Goal: Transaction & Acquisition: Purchase product/service

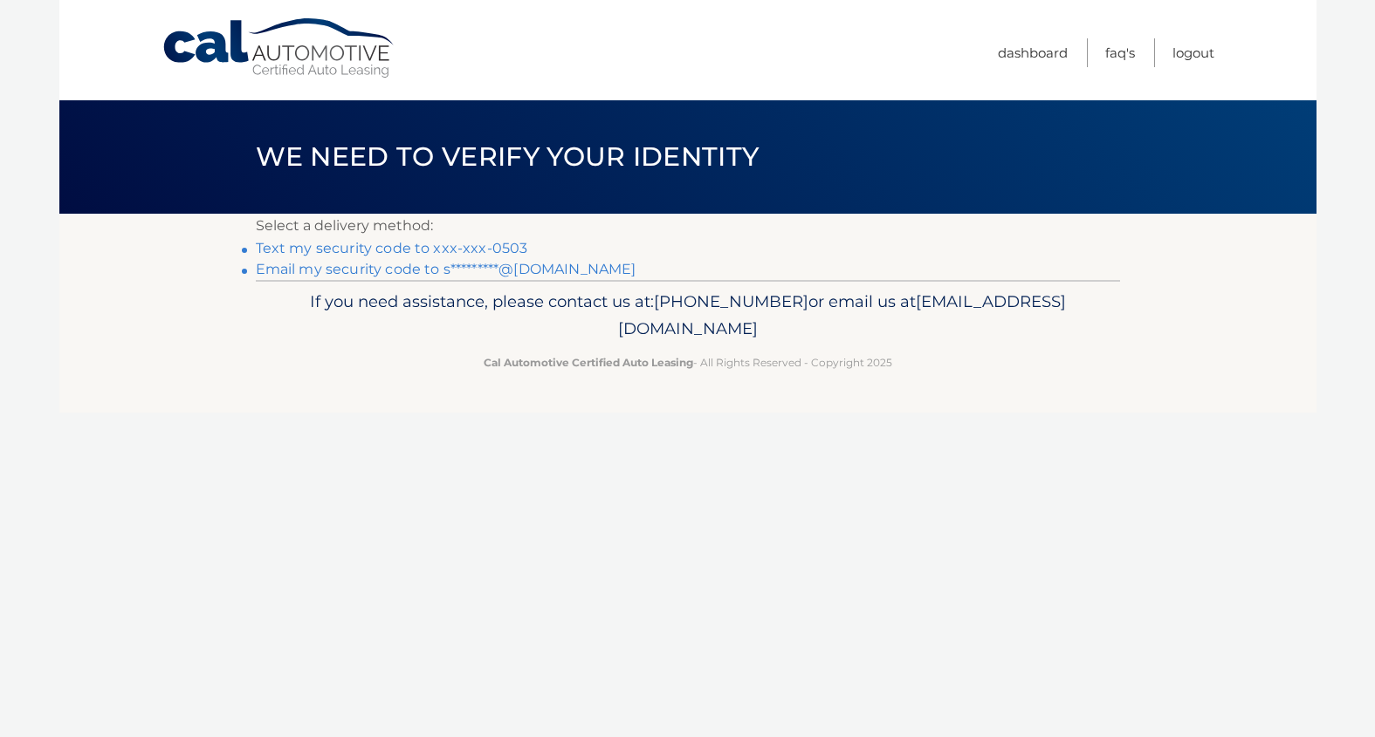
click at [484, 243] on link "Text my security code to xxx-xxx-0503" at bounding box center [392, 248] width 272 height 17
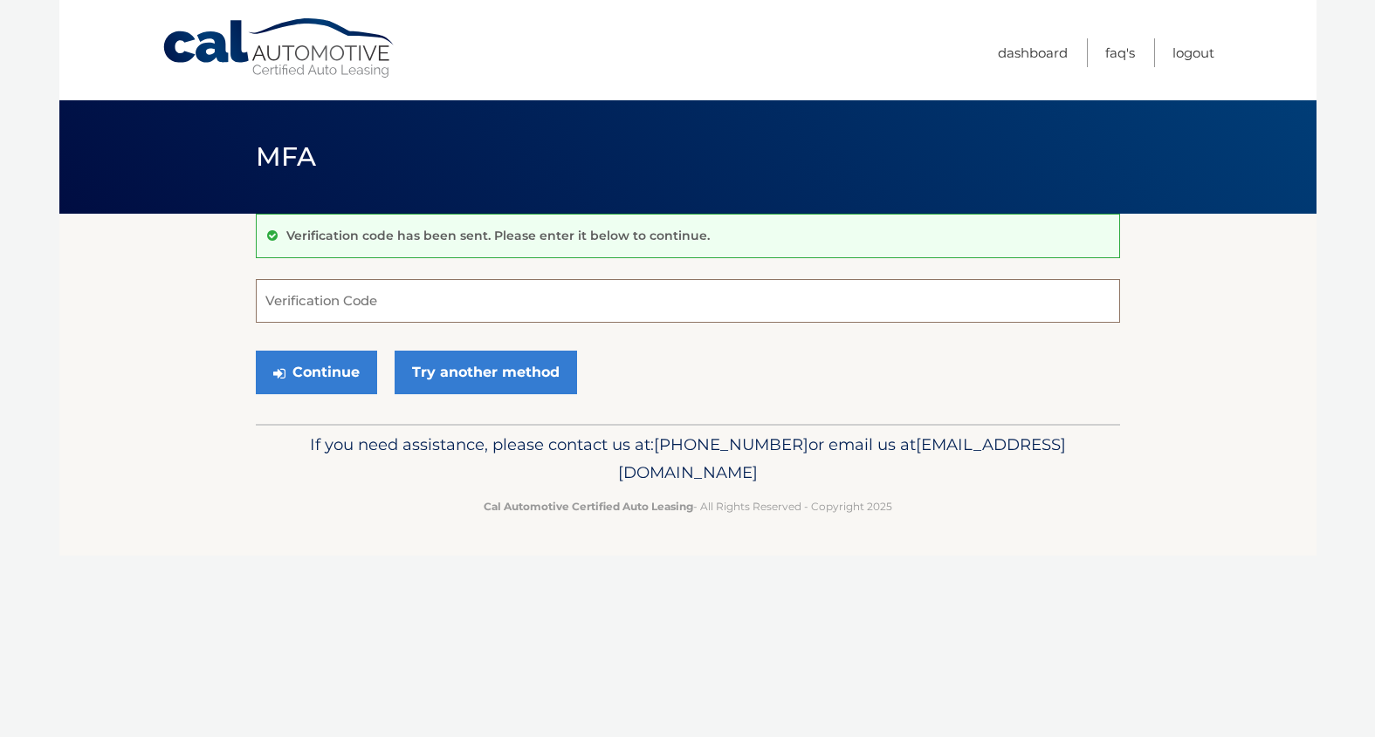
click at [476, 307] on input "Verification Code" at bounding box center [688, 301] width 864 height 44
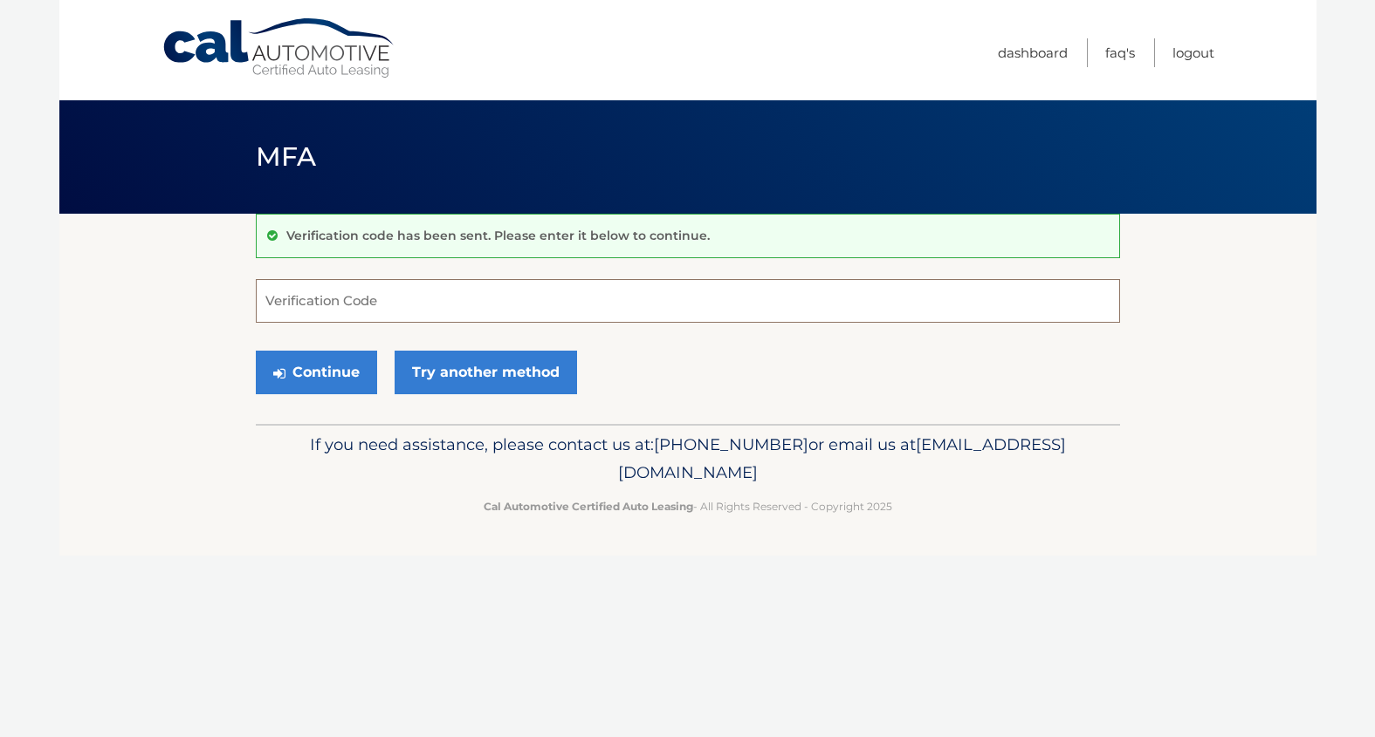
click at [476, 307] on input "Verification Code" at bounding box center [688, 301] width 864 height 44
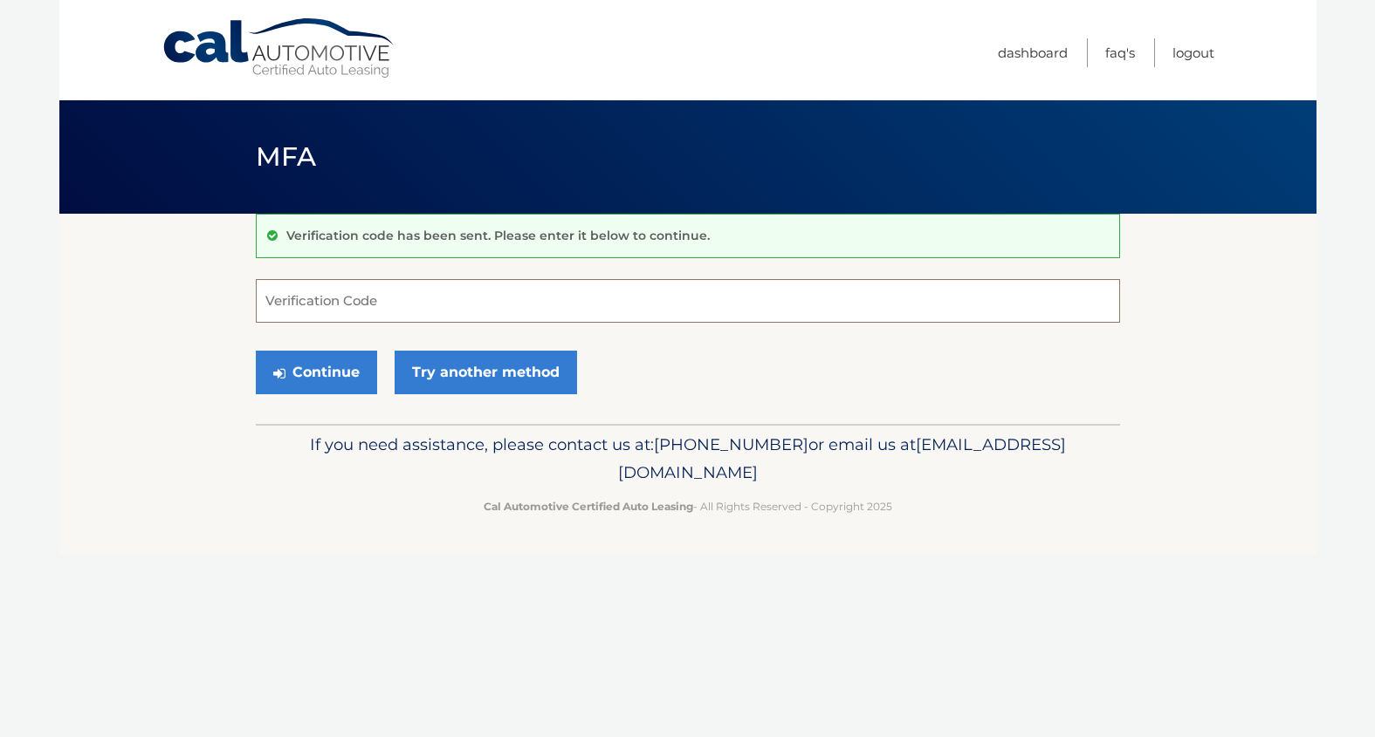
click at [476, 307] on input "Verification Code" at bounding box center [688, 301] width 864 height 44
click at [471, 306] on input "Verification Code" at bounding box center [688, 301] width 864 height 44
click at [887, 305] on input "Verification Code" at bounding box center [688, 301] width 864 height 44
type input "802534"
click at [315, 372] on button "Continue" at bounding box center [316, 373] width 121 height 44
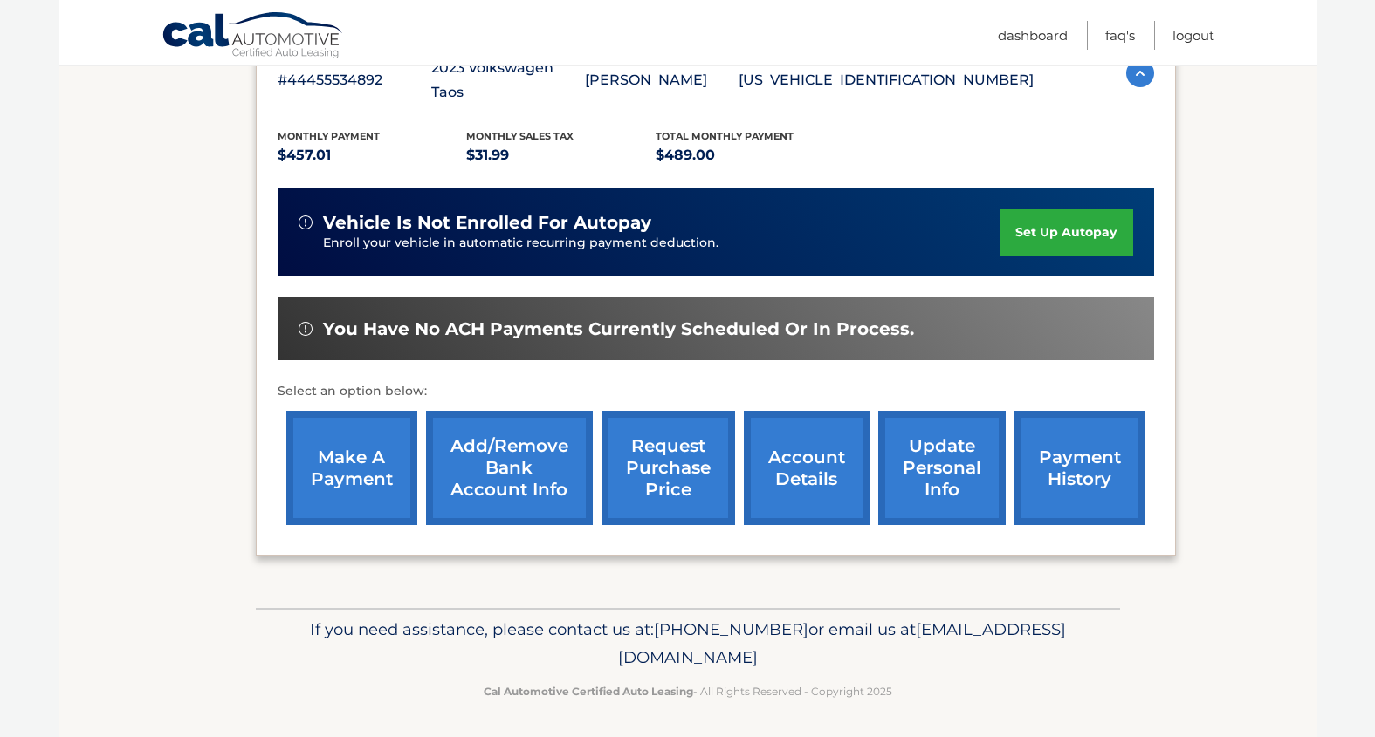
scroll to position [340, 0]
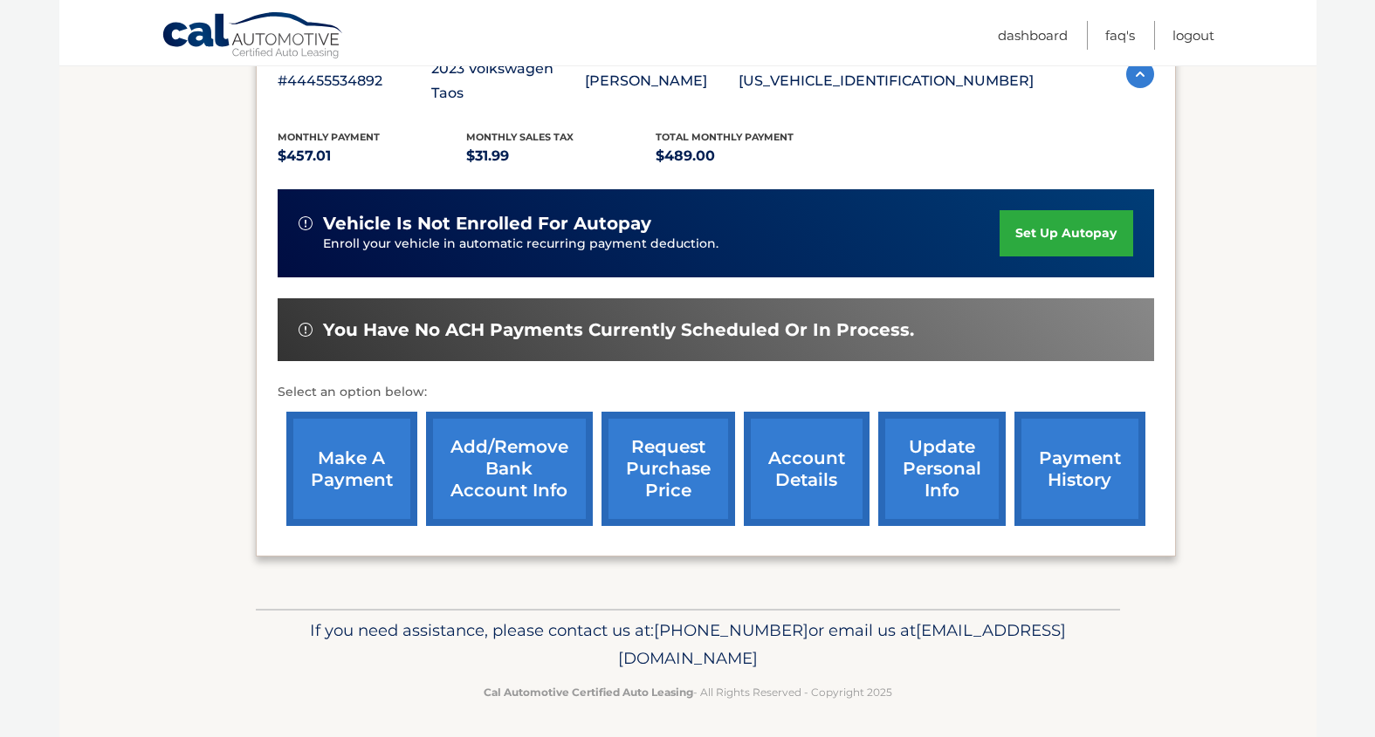
click at [384, 466] on link "make a payment" at bounding box center [351, 469] width 131 height 114
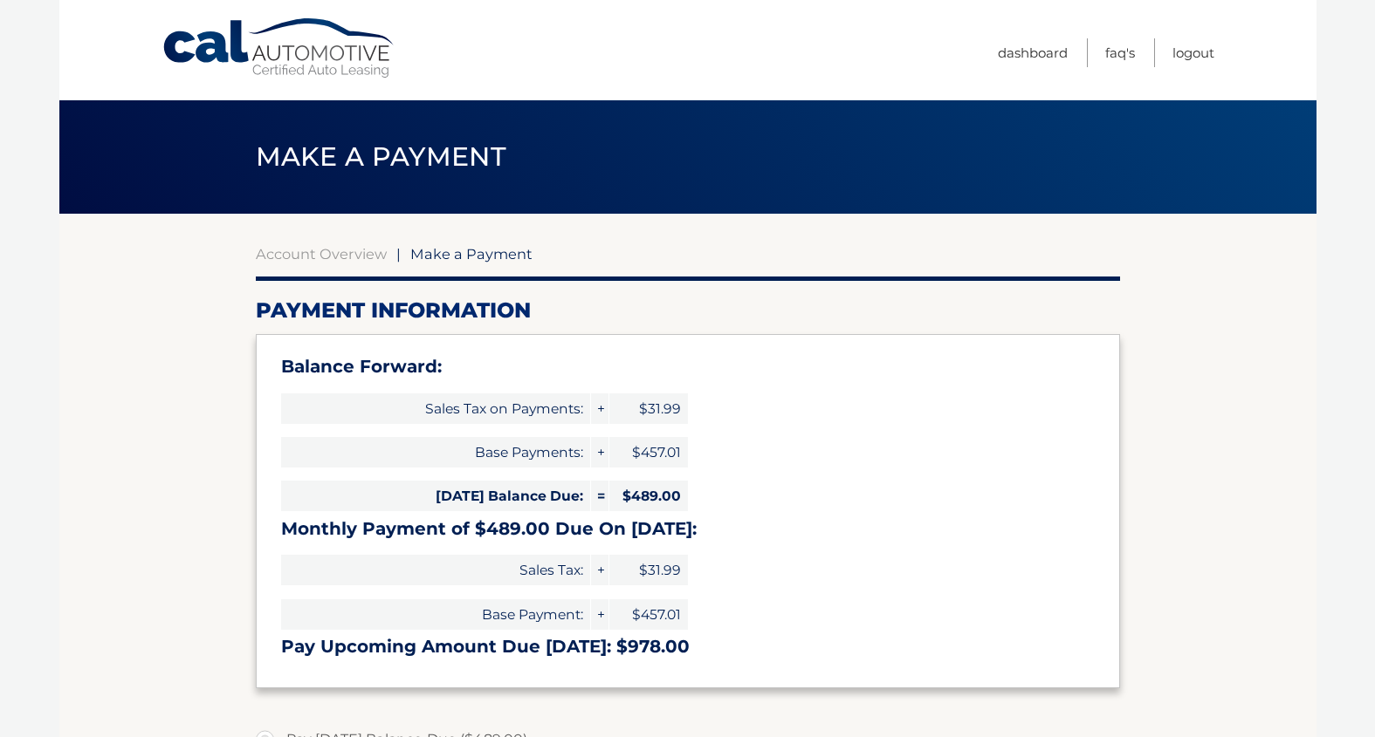
select select "YTFhYjhkNzQtYmIyNS00N2NkLWJhODMtYWU1M2QxNDJkMjM0"
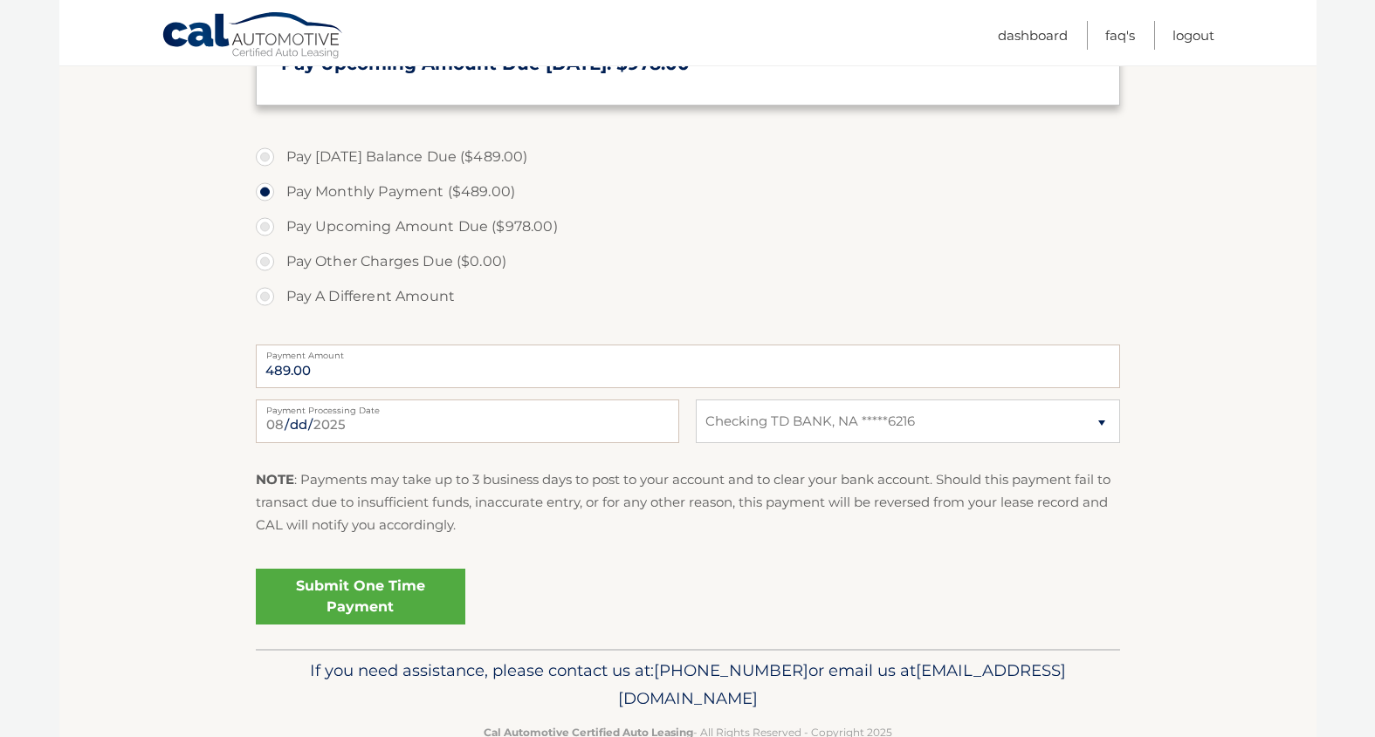
scroll to position [600, 0]
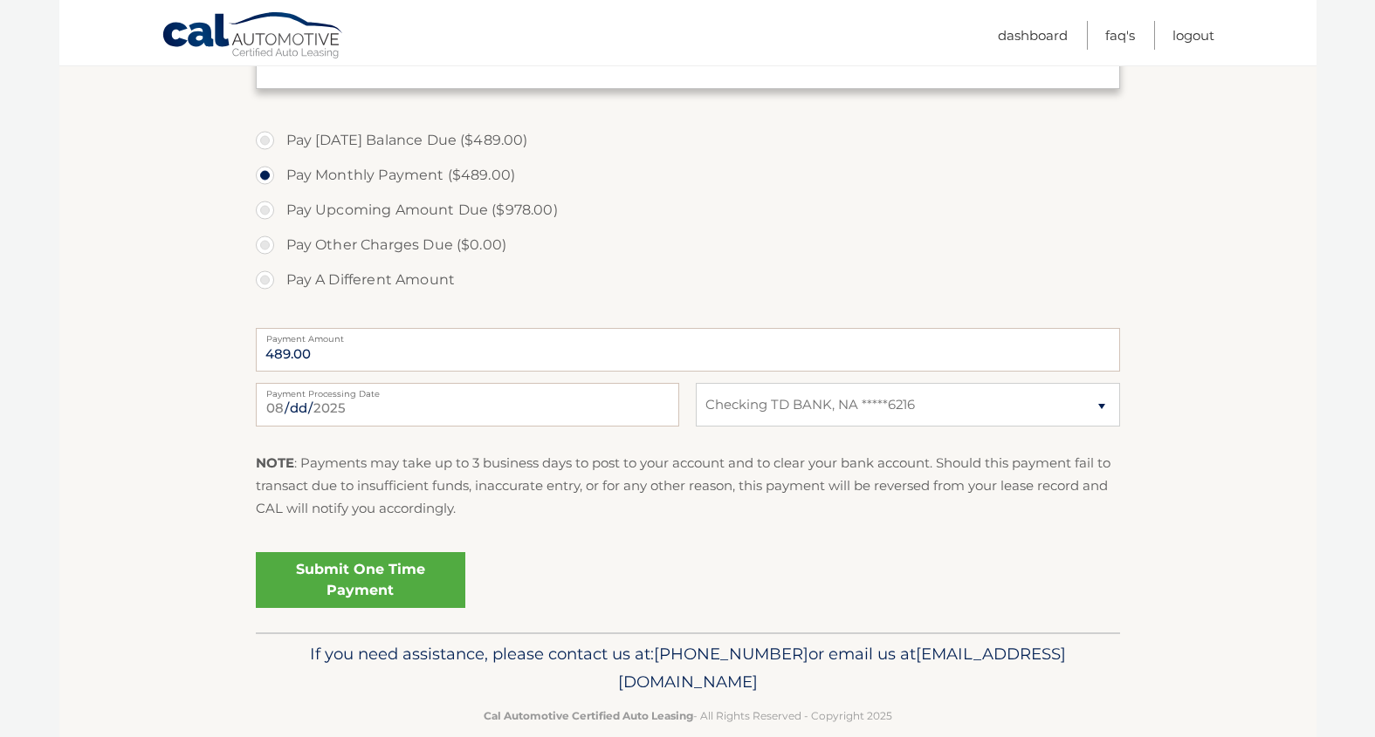
click at [419, 571] on link "Submit One Time Payment" at bounding box center [360, 580] width 209 height 56
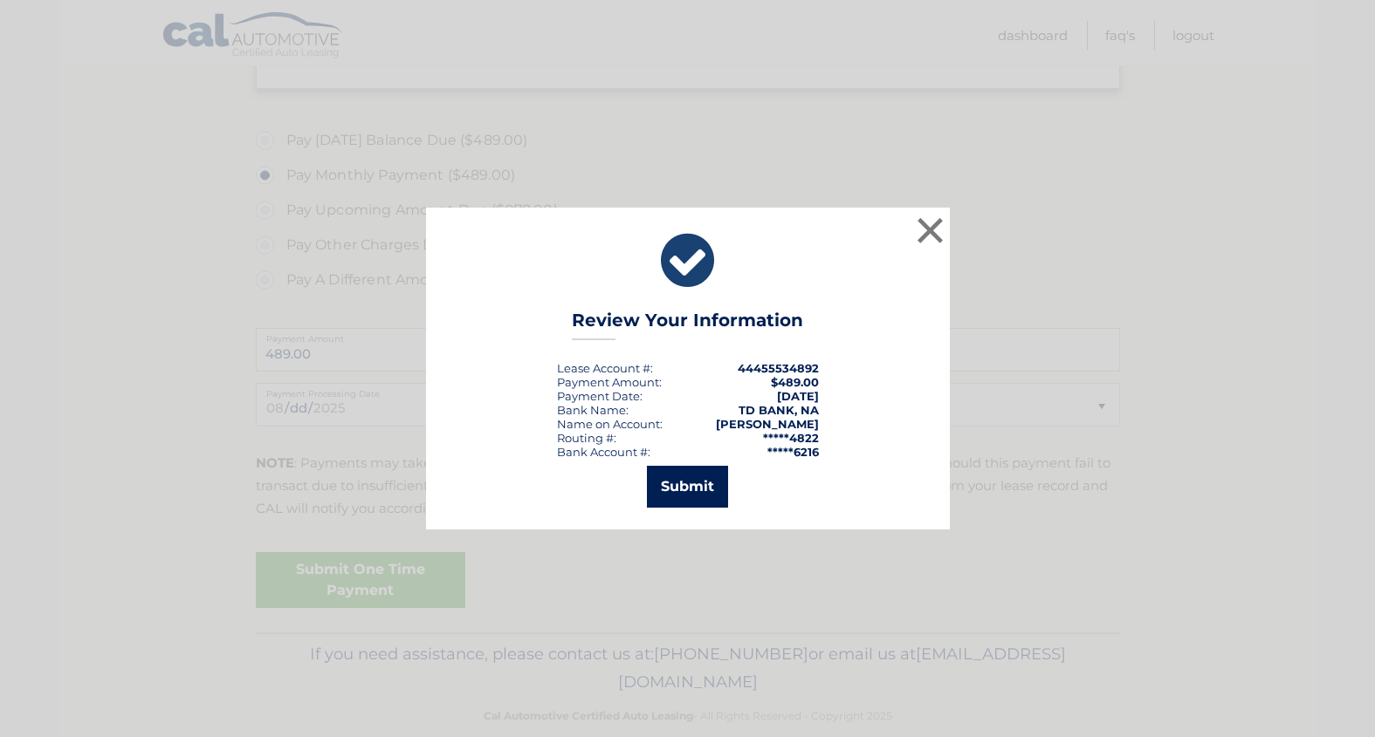
click at [702, 476] on button "Submit" at bounding box center [687, 487] width 81 height 42
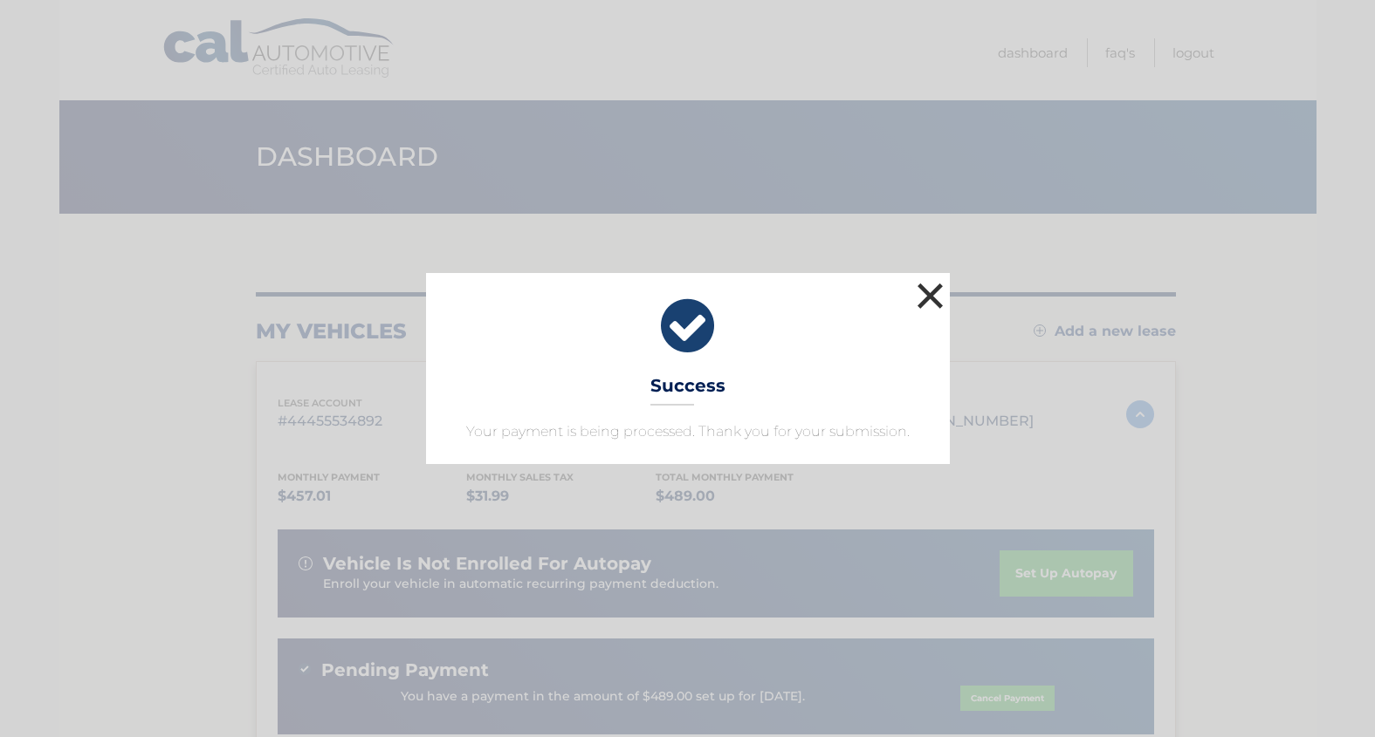
click at [937, 292] on button "×" at bounding box center [930, 295] width 35 height 35
